Goal: Task Accomplishment & Management: Complete application form

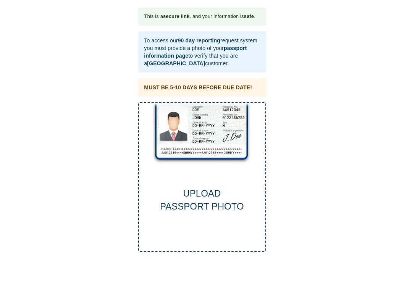
drag, startPoint x: 217, startPoint y: 186, endPoint x: 319, endPoint y: 208, distance: 104.1
click at [319, 208] on div "This is a secure link , and your information is safe . To access our 90 day rep…" at bounding box center [202, 130] width 389 height 244
drag, startPoint x: 250, startPoint y: 177, endPoint x: 282, endPoint y: 243, distance: 72.8
click at [282, 243] on div "This is a secure link , and your information is safe . To access our 90 day rep…" at bounding box center [202, 130] width 389 height 244
click at [185, 131] on div "UPLOAD PASSPORT PHOTO" at bounding box center [202, 177] width 128 height 150
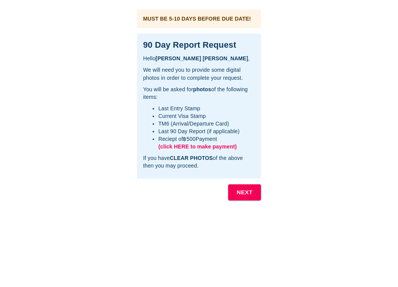
click at [188, 146] on span "(click HERE to make payment)" at bounding box center [198, 147] width 79 height 6
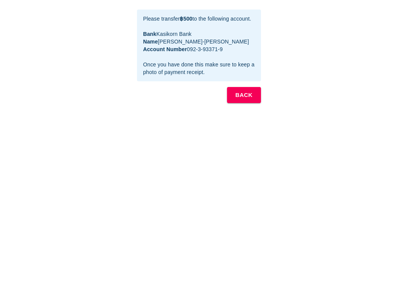
click at [243, 96] on b "BACK" at bounding box center [244, 95] width 17 height 10
